Goal: Check status

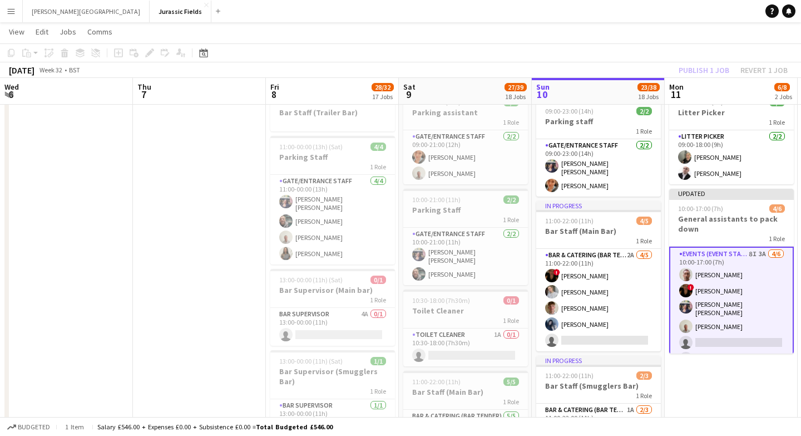
scroll to position [5, 0]
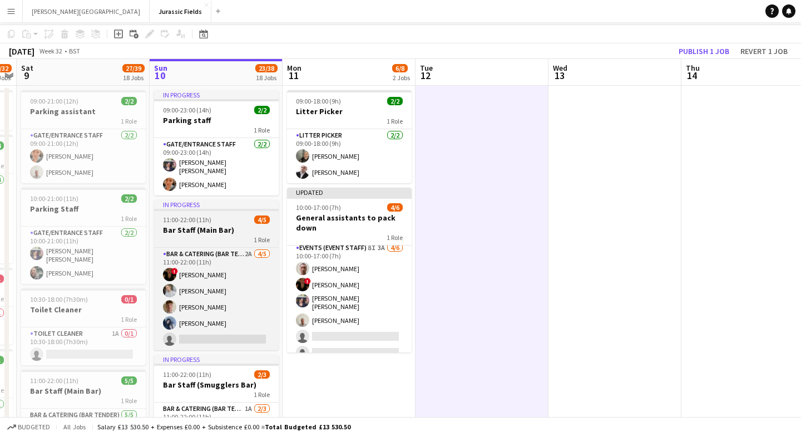
scroll to position [11, 0]
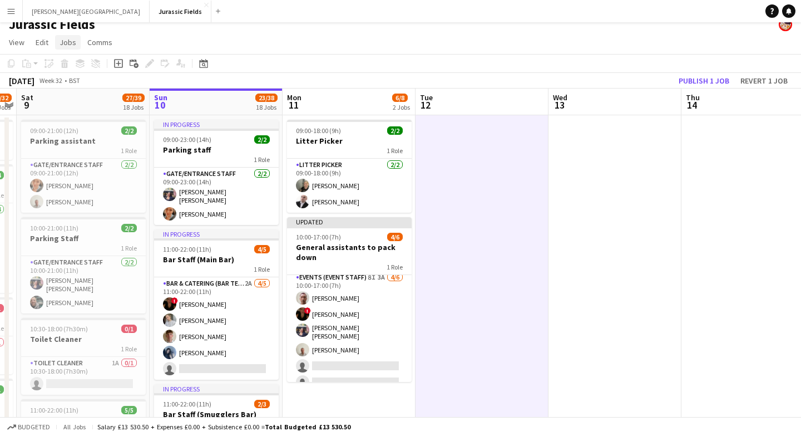
click at [67, 46] on span "Jobs" at bounding box center [68, 42] width 17 height 10
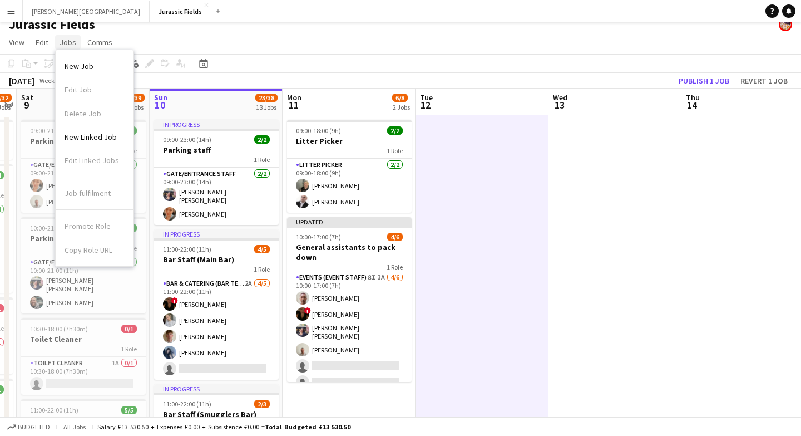
click at [65, 42] on span "Jobs" at bounding box center [68, 42] width 17 height 10
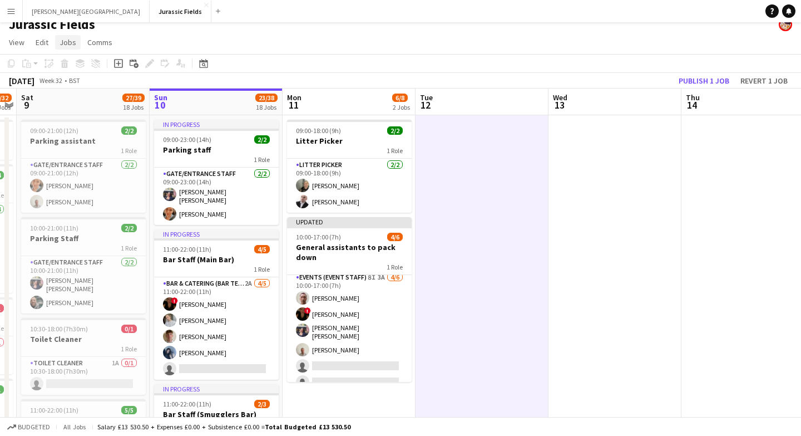
click at [65, 42] on span "Jobs" at bounding box center [68, 42] width 17 height 10
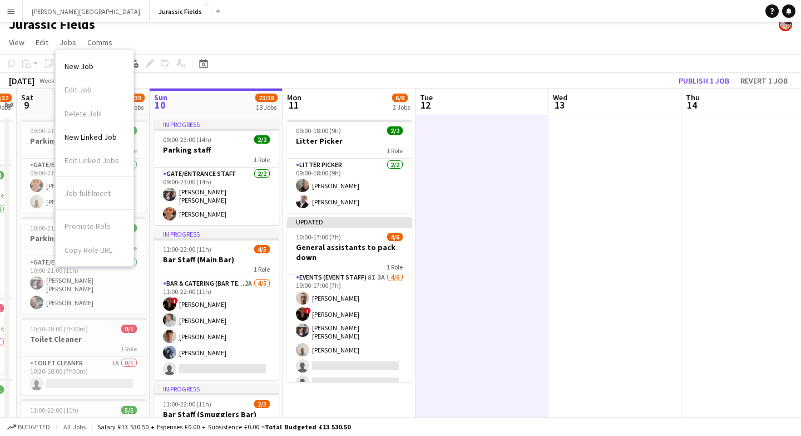
click at [171, 35] on app-page-menu "View Day view expanded Day view collapsed Month view Date picker Jump to [DATE]…" at bounding box center [400, 43] width 801 height 21
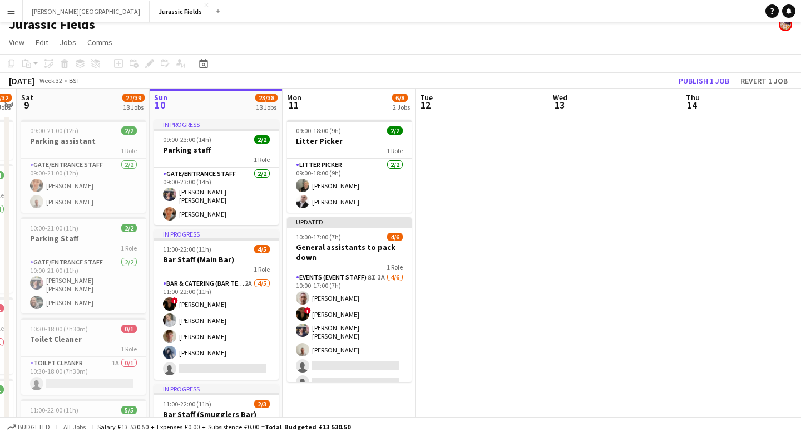
click at [7, 8] on app-icon "Menu" at bounding box center [11, 11] width 9 height 9
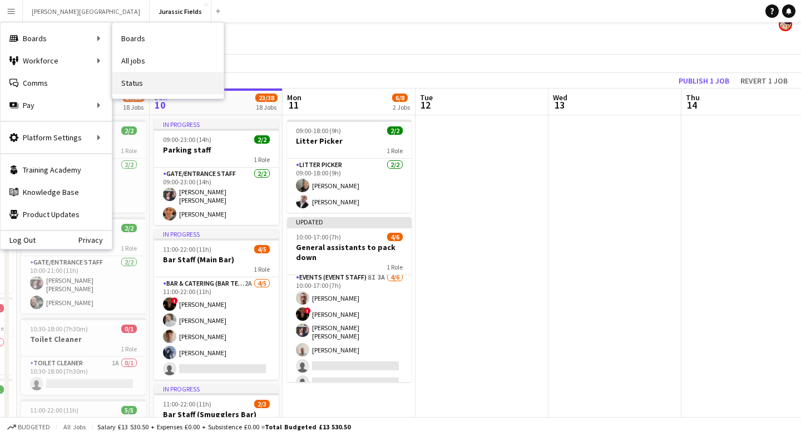
click at [144, 83] on link "Status" at bounding box center [167, 83] width 111 height 22
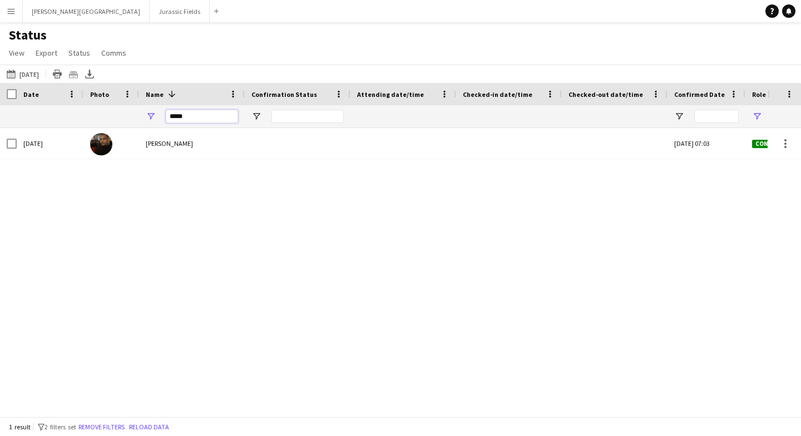
drag, startPoint x: 191, startPoint y: 113, endPoint x: 151, endPoint y: 112, distance: 40.6
click at [151, 112] on div "*****" at bounding box center [192, 116] width 106 height 22
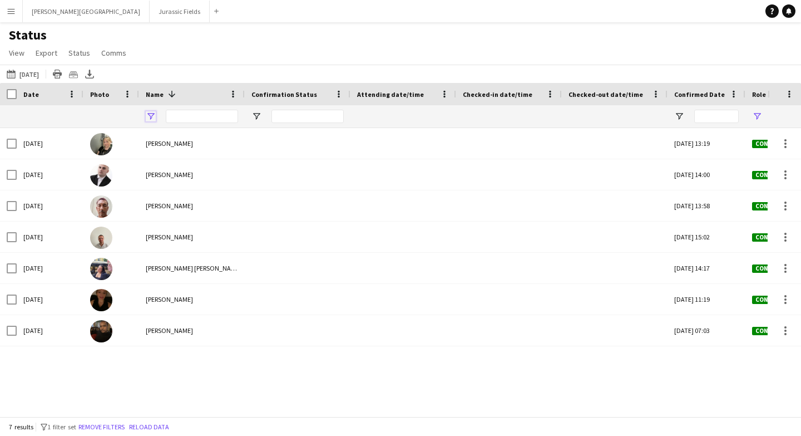
click at [151, 112] on span "Open Filter Menu" at bounding box center [151, 116] width 10 height 10
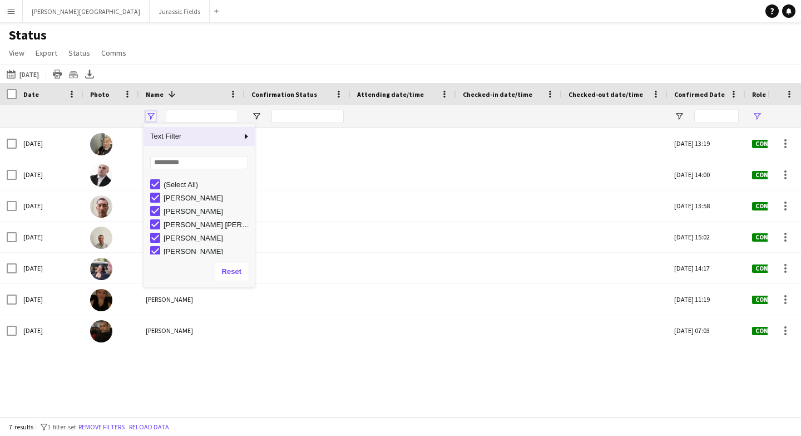
click at [151, 112] on span "Open Filter Menu" at bounding box center [151, 116] width 10 height 10
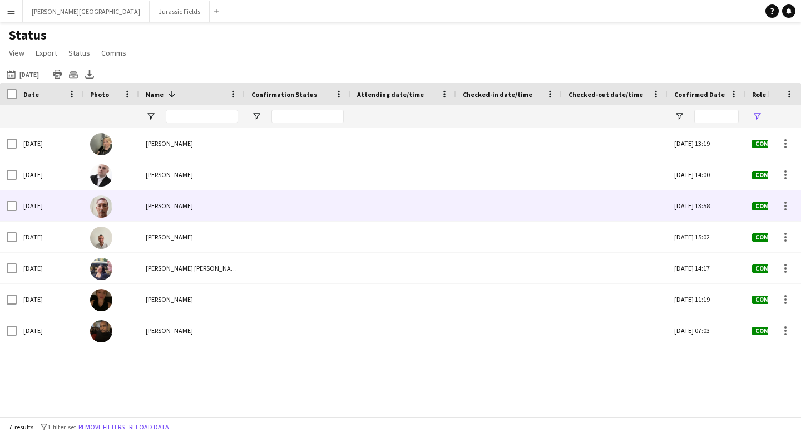
click at [426, 209] on div at bounding box center [403, 205] width 92 height 31
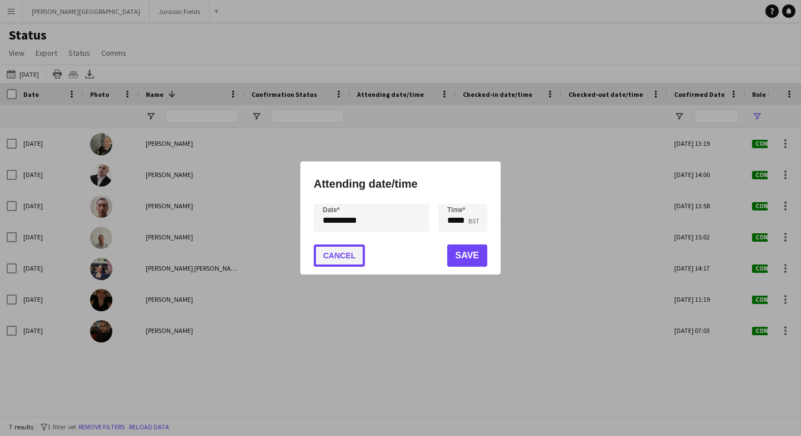
click at [343, 262] on button "Cancel" at bounding box center [339, 255] width 51 height 22
